Goal: Task Accomplishment & Management: Use online tool/utility

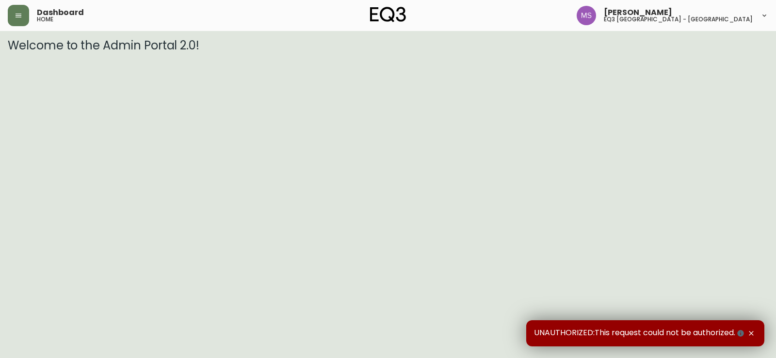
click at [32, 12] on div "Dashboard home" at bounding box center [135, 15] width 254 height 21
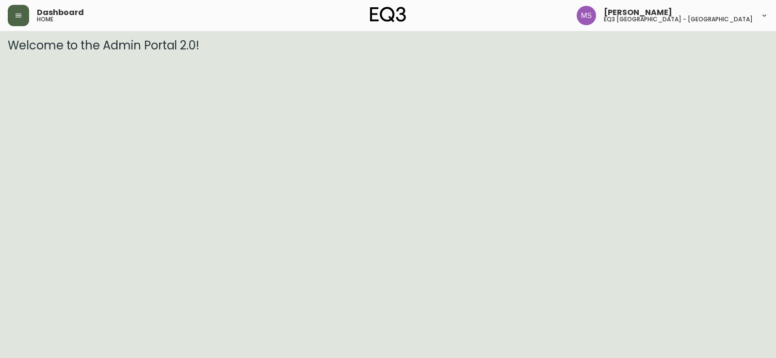
click at [17, 10] on button "button" at bounding box center [18, 15] width 21 height 21
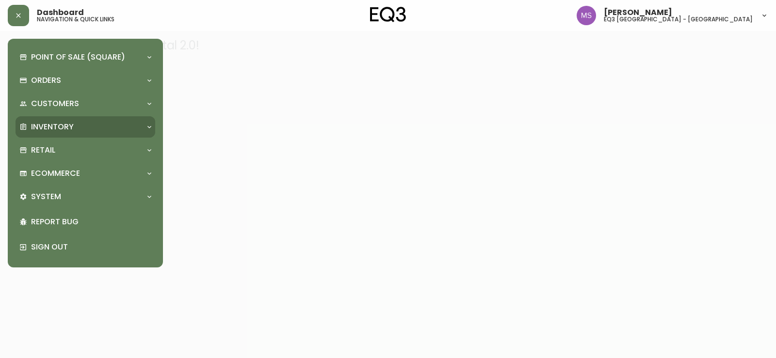
click at [86, 121] on div "Inventory" at bounding box center [86, 126] width 140 height 21
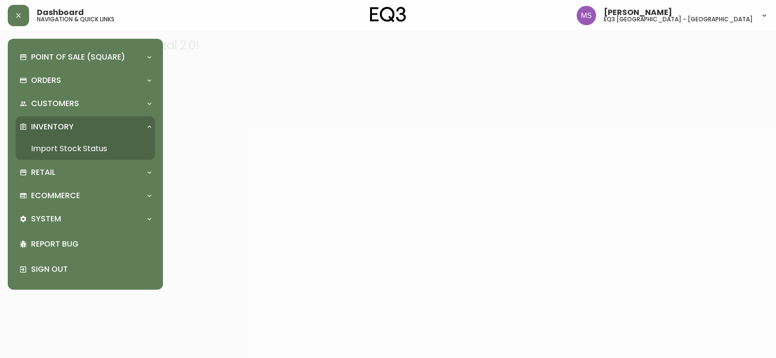
click at [86, 141] on link "Import Stock Status" at bounding box center [86, 149] width 140 height 22
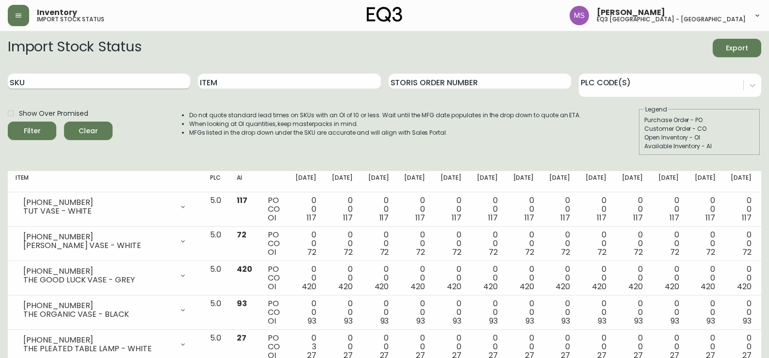
click at [128, 86] on input "SKU" at bounding box center [99, 82] width 182 height 16
paste input "[PHONE_NUMBER]"
type input "[PHONE_NUMBER]"
click at [8, 122] on button "Filter" at bounding box center [32, 131] width 48 height 18
